Goal: Information Seeking & Learning: Learn about a topic

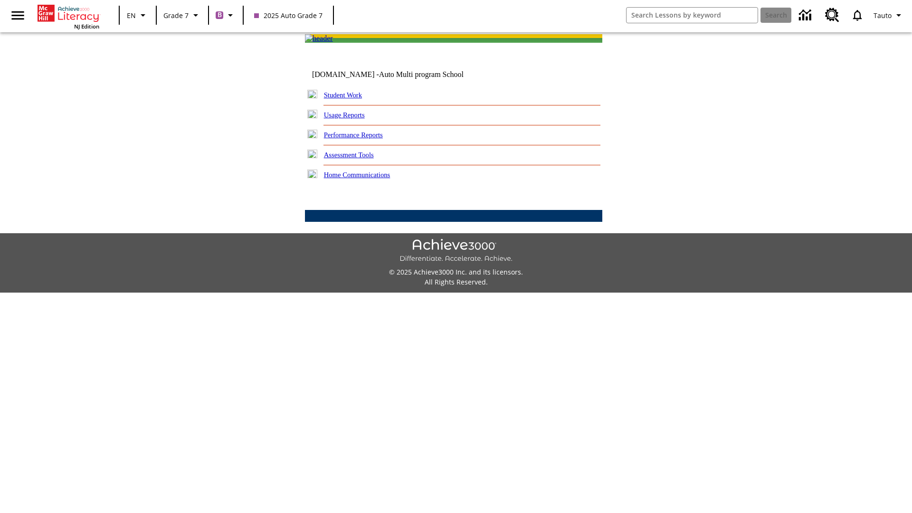
click at [363, 139] on link "Performance Reports" at bounding box center [353, 135] width 59 height 8
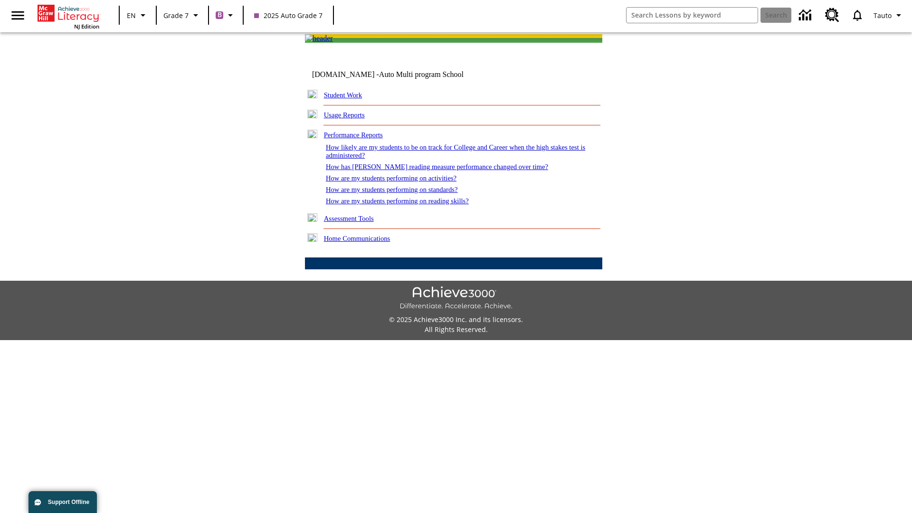
click at [407, 205] on link "How are my students performing on reading skills?" at bounding box center [397, 201] width 143 height 8
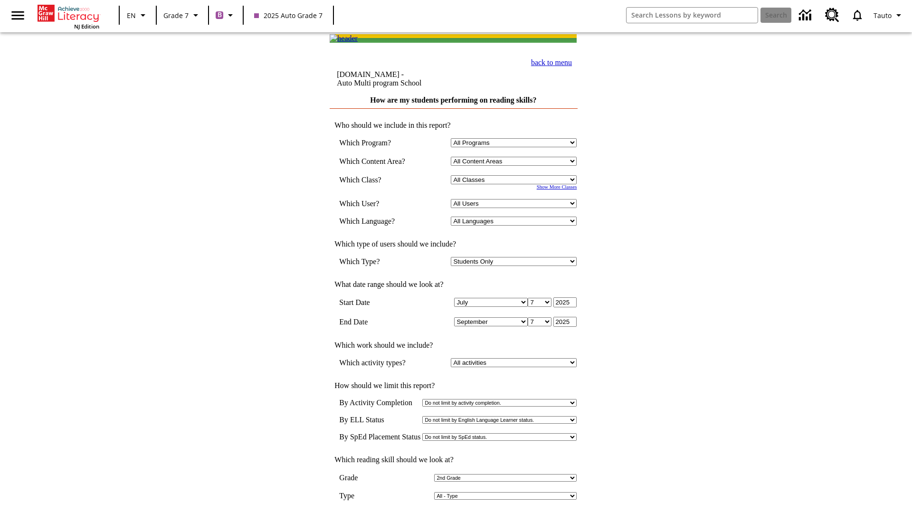
select select "2"
click at [454, 513] on input "View Report" at bounding box center [454, 523] width 46 height 10
select select "2348140"
